Goal: Find specific page/section: Find specific page/section

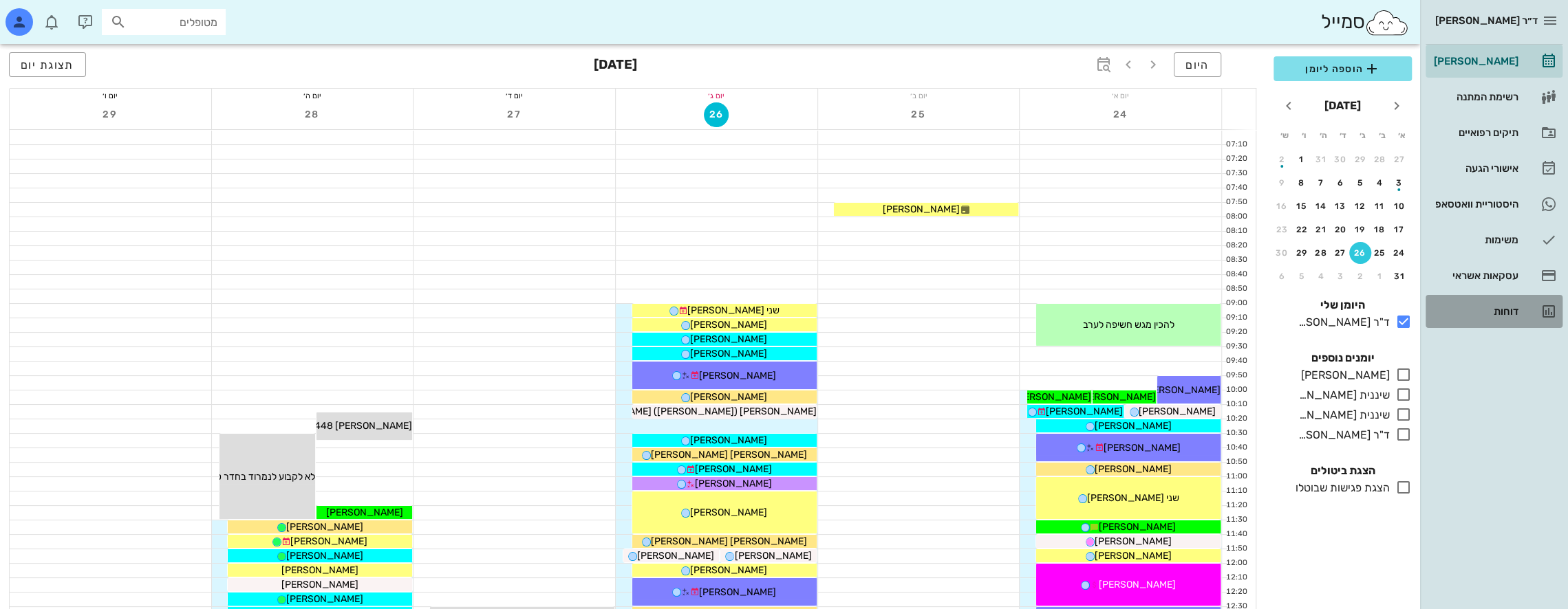
click at [760, 304] on div "דוחות" at bounding box center [1474, 311] width 87 height 22
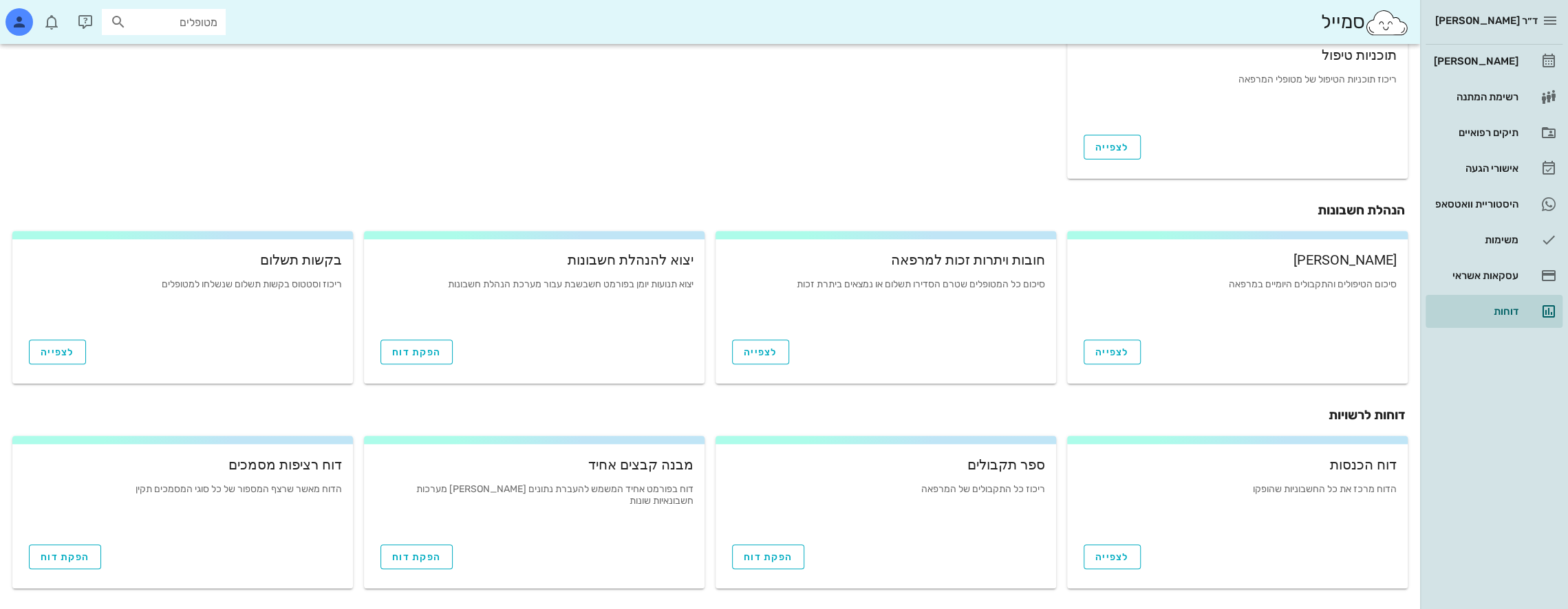
scroll to position [407, 0]
click at [760, 551] on span "הפקת דוח" at bounding box center [768, 556] width 49 height 12
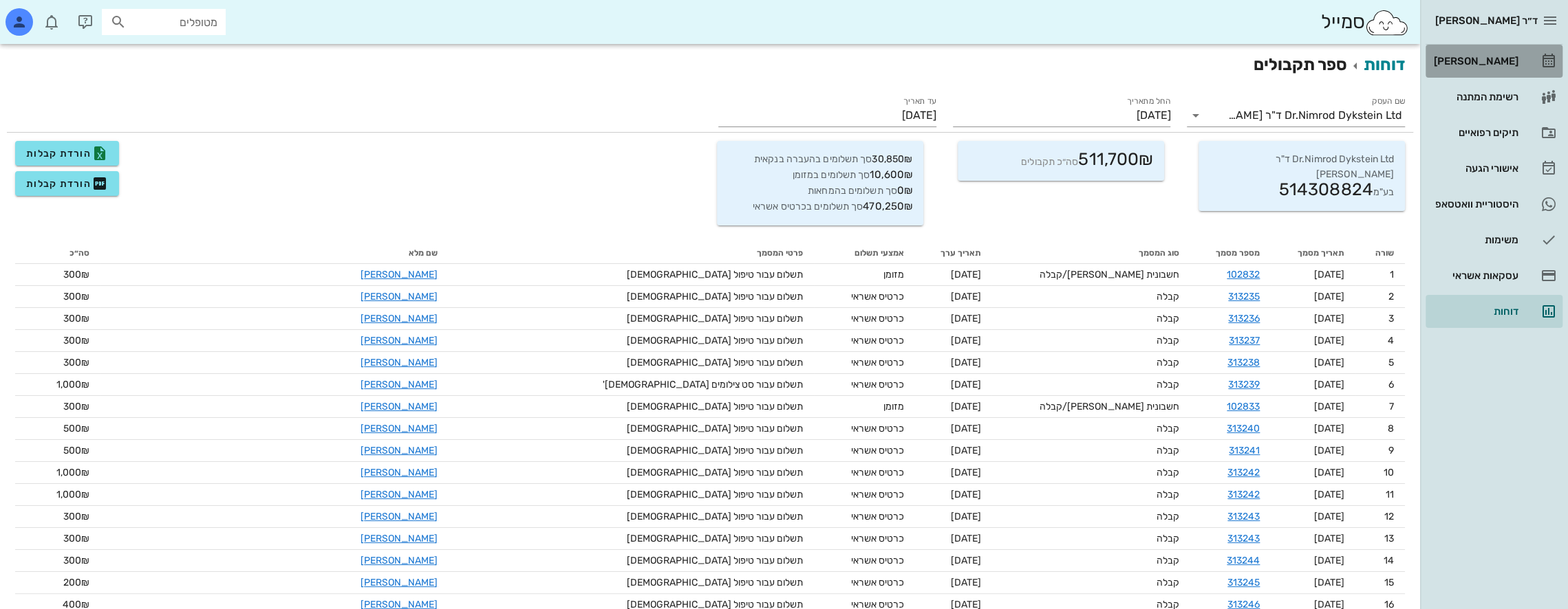
click at [760, 53] on div "[PERSON_NAME]" at bounding box center [1474, 61] width 87 height 22
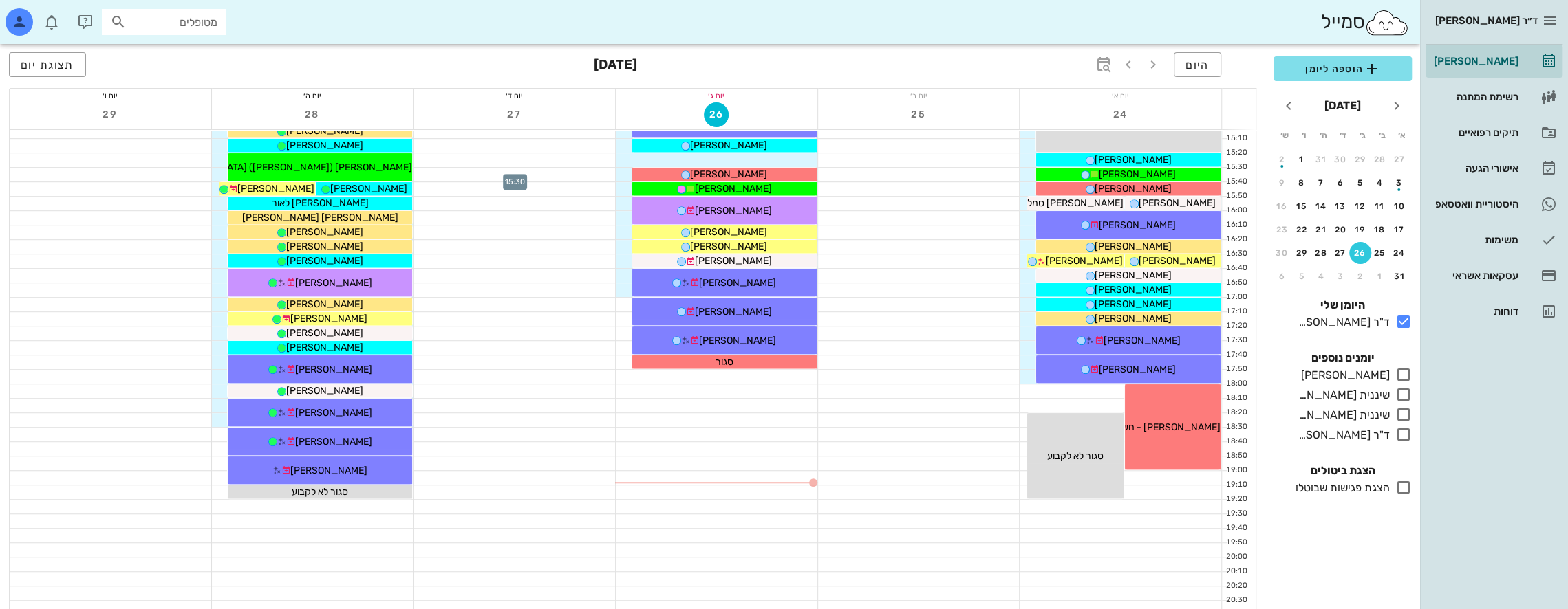
scroll to position [733, 0]
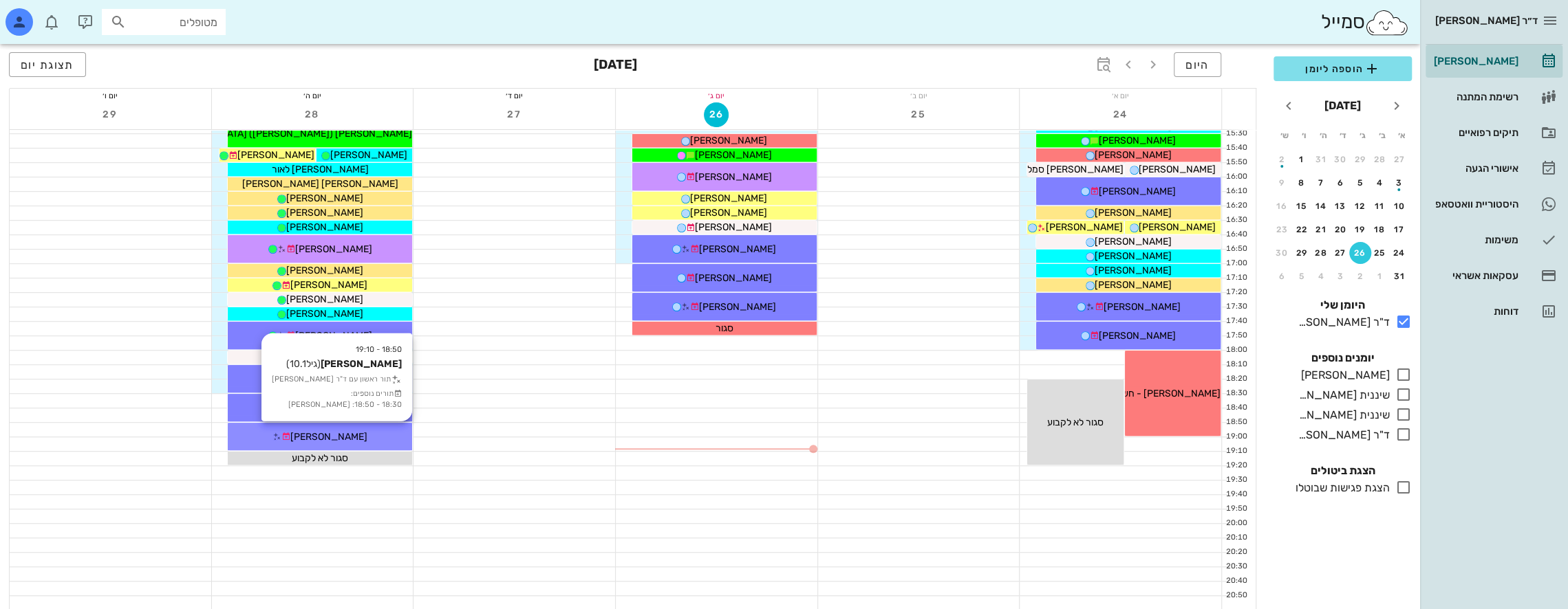
click at [379, 431] on div "[PERSON_NAME]" at bounding box center [320, 437] width 184 height 14
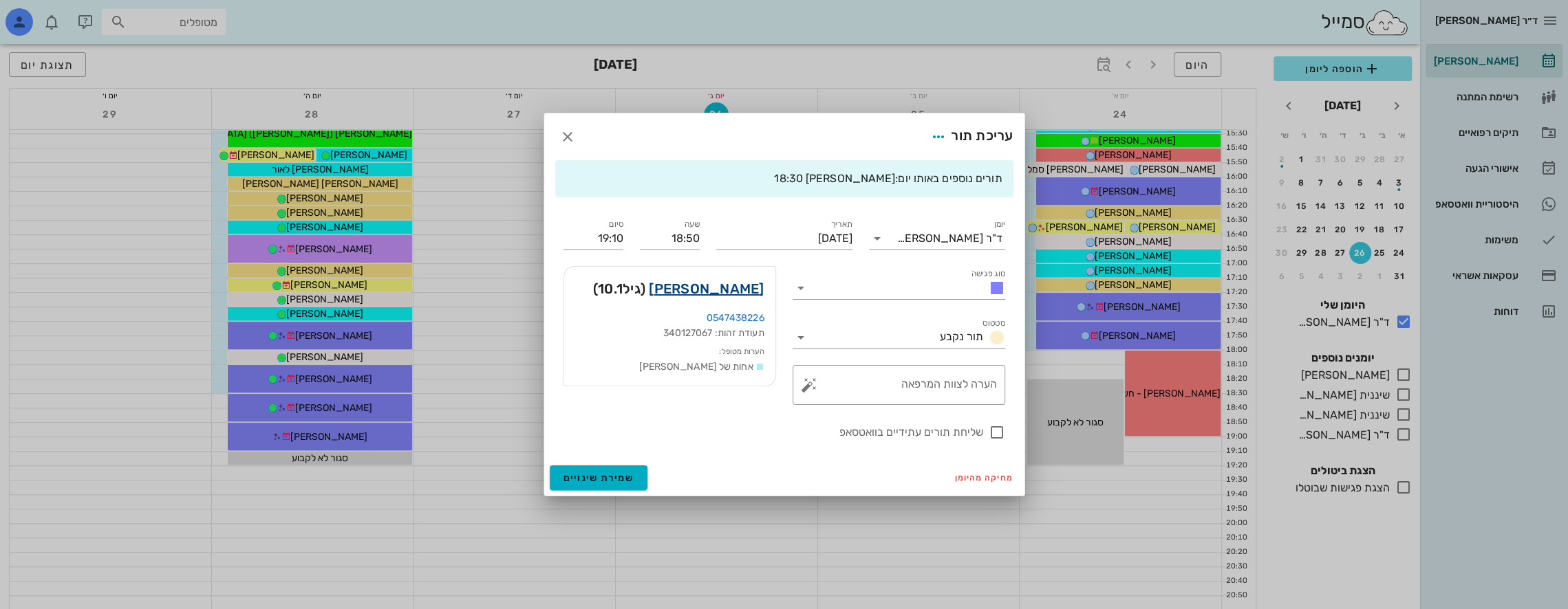
click at [708, 283] on link "[PERSON_NAME]" at bounding box center [706, 288] width 115 height 22
